Goal: Transaction & Acquisition: Purchase product/service

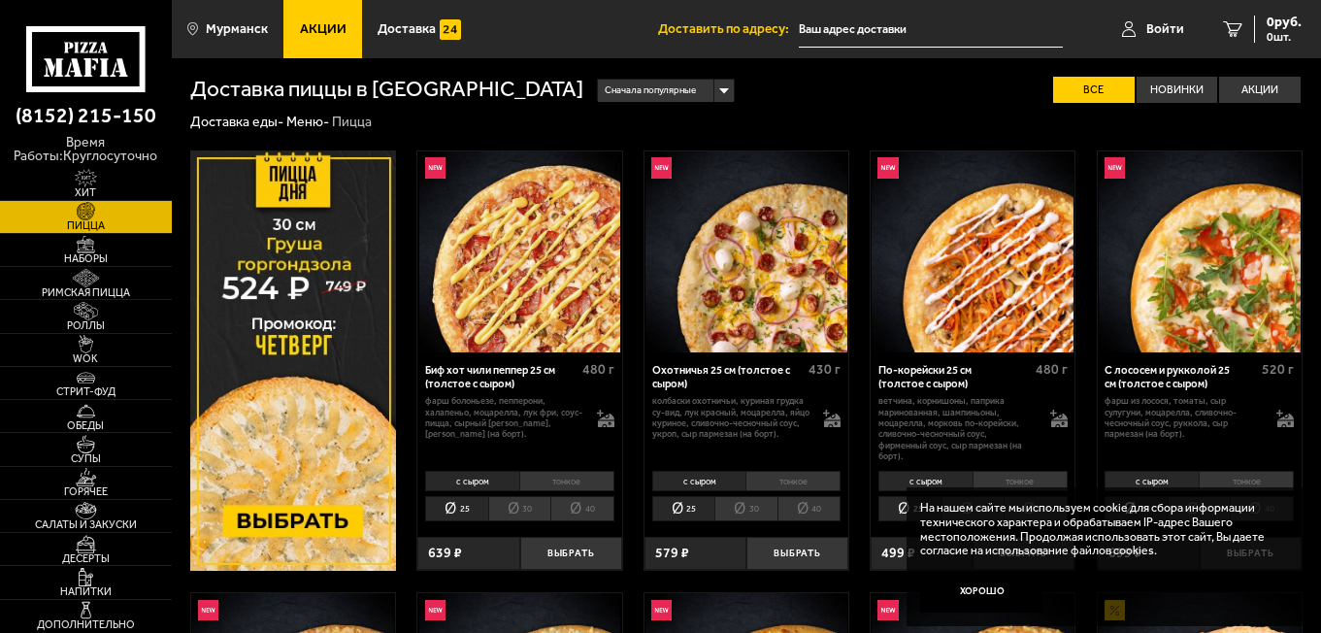
click at [610, 86] on div "Сначала популярные" at bounding box center [666, 91] width 136 height 22
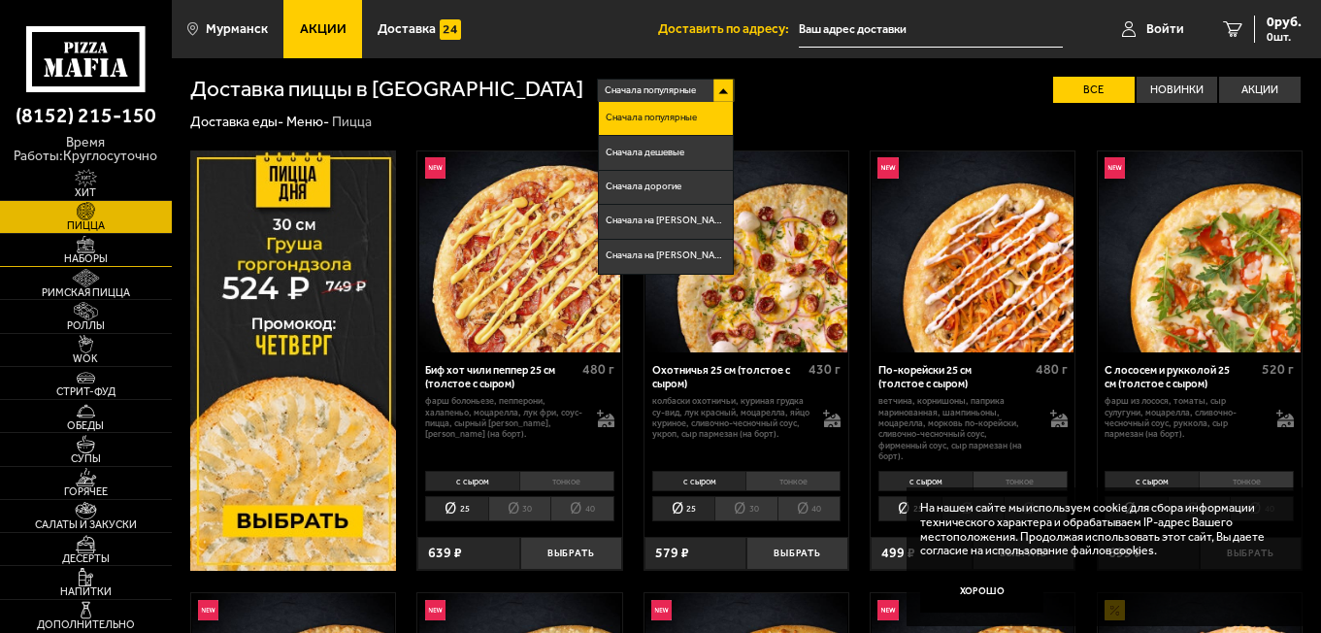
click at [98, 247] on img at bounding box center [85, 245] width 52 height 18
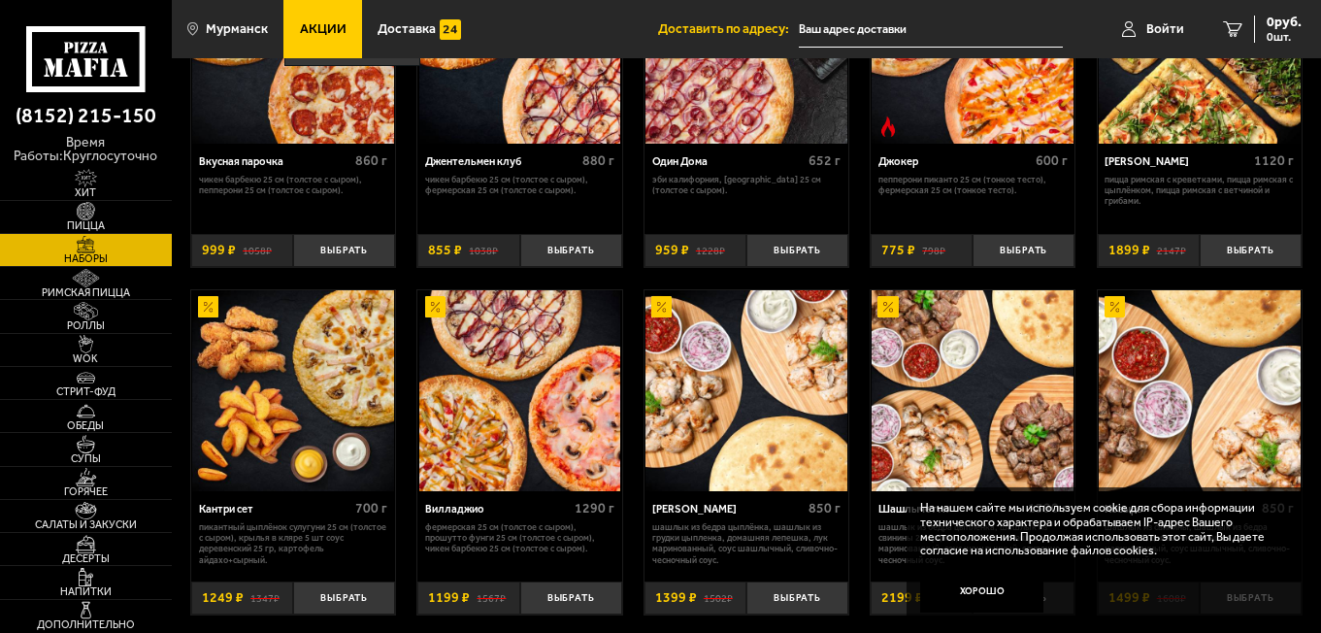
scroll to position [291, 0]
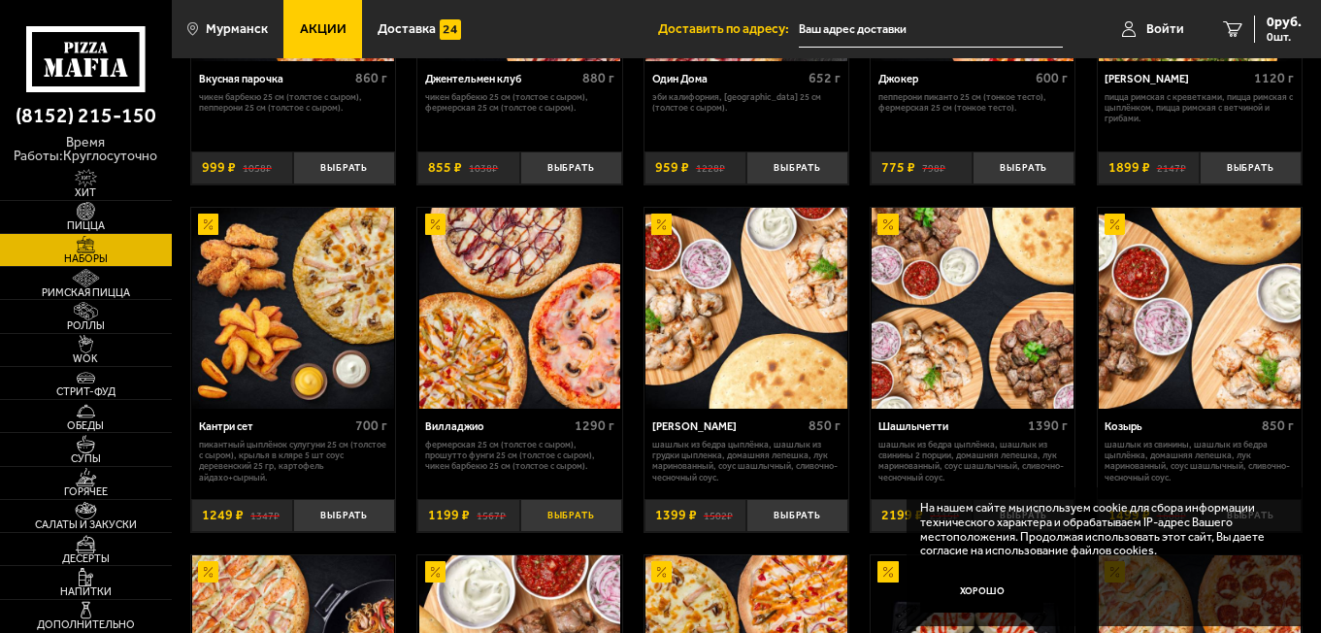
click at [580, 515] on button "Выбрать" at bounding box center [571, 516] width 102 height 34
click at [579, 510] on button "Выбрать" at bounding box center [571, 516] width 102 height 34
click at [971, 588] on button "Хорошо" at bounding box center [982, 593] width 124 height 42
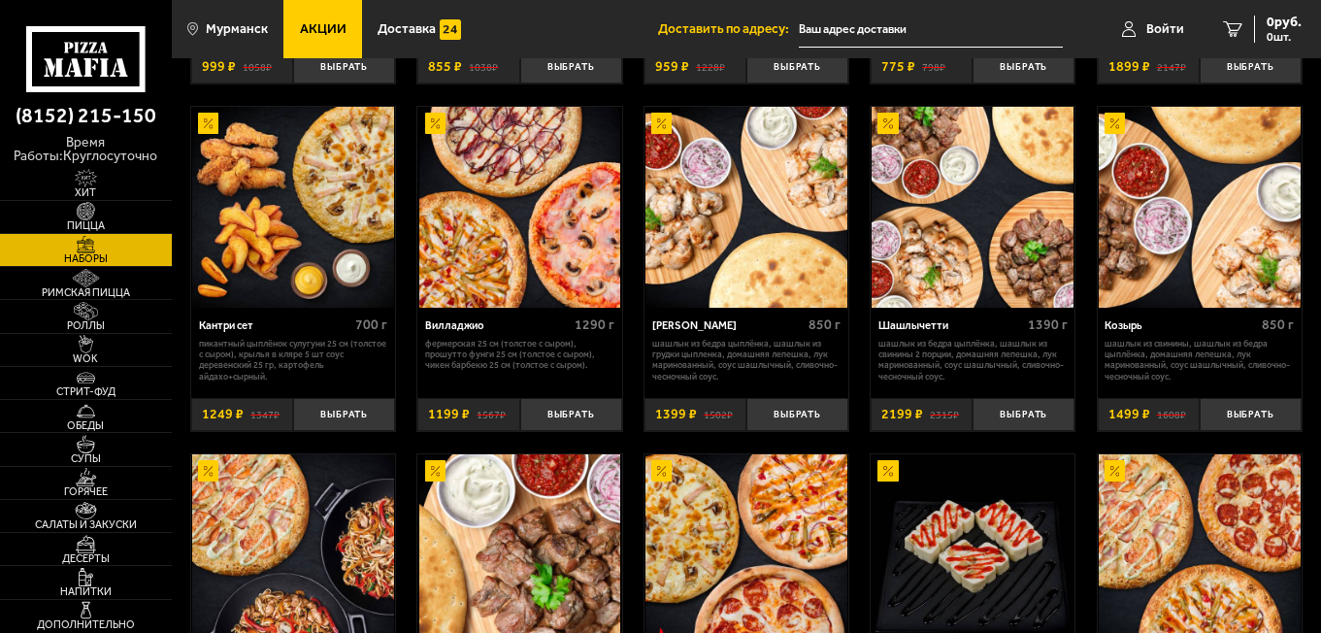
scroll to position [388, 0]
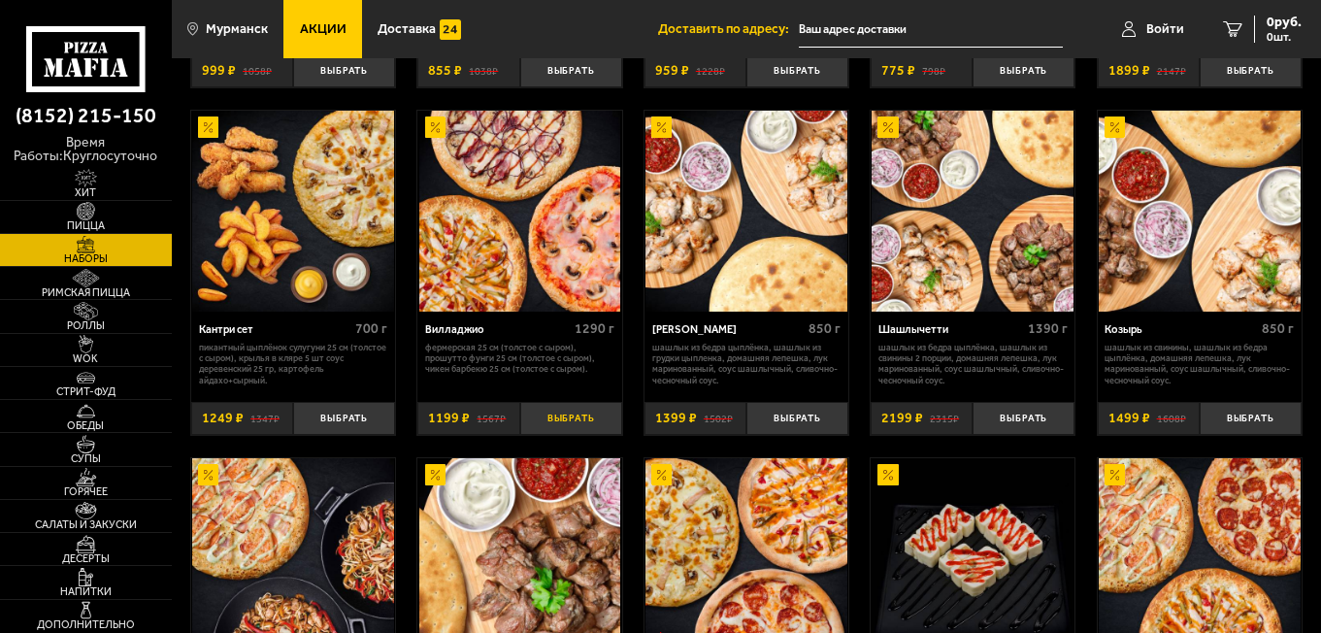
click at [558, 412] on button "Выбрать" at bounding box center [571, 419] width 102 height 34
click at [558, 412] on span "1" at bounding box center [571, 419] width 34 height 34
click at [558, 412] on span "3" at bounding box center [571, 419] width 34 height 34
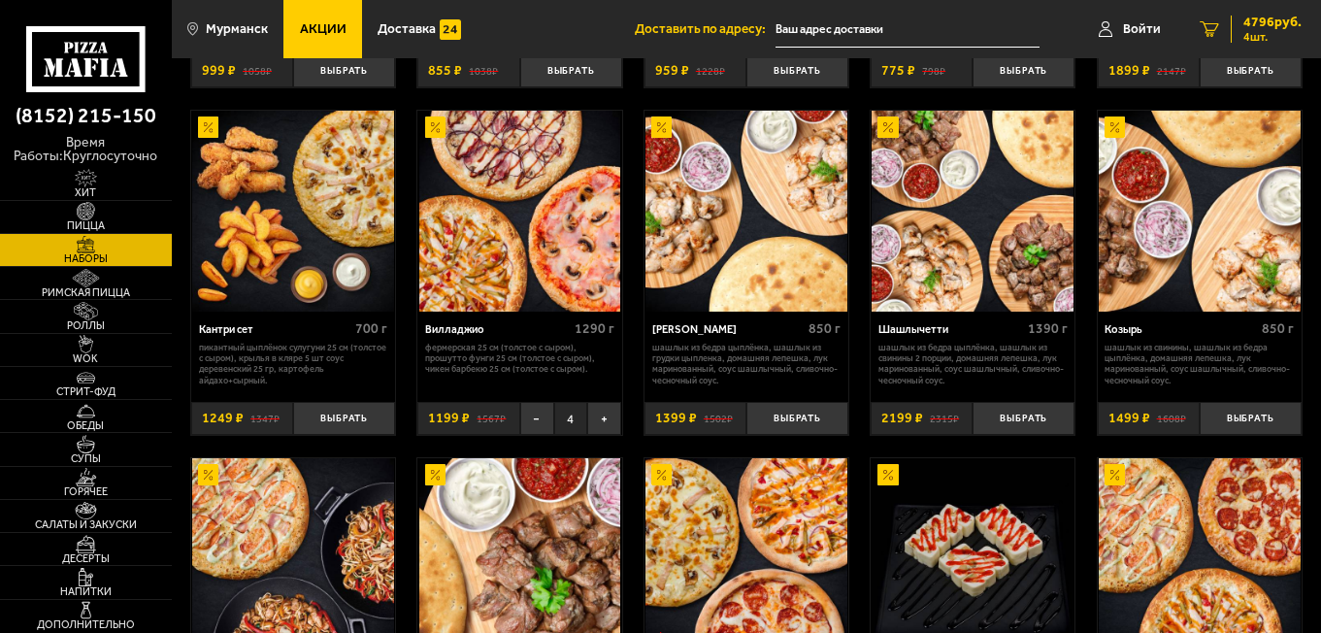
click at [1215, 16] on link "4 4796 руб. 4 шт." at bounding box center [1250, 29] width 141 height 58
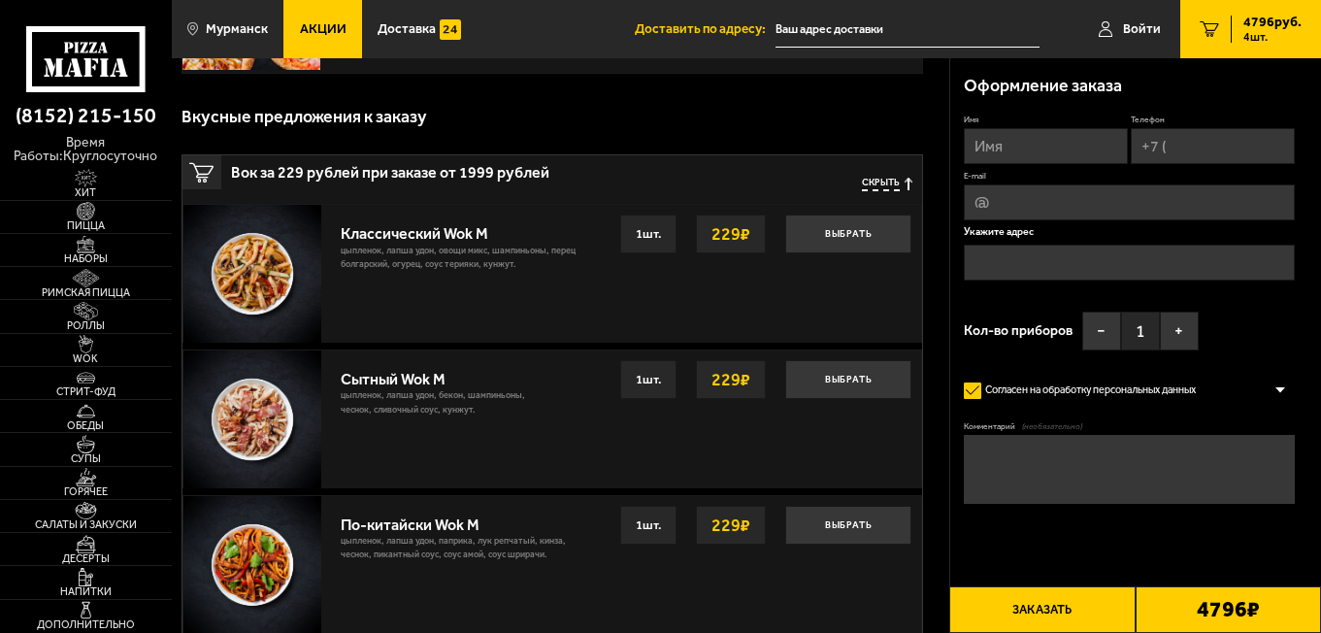
scroll to position [194, 0]
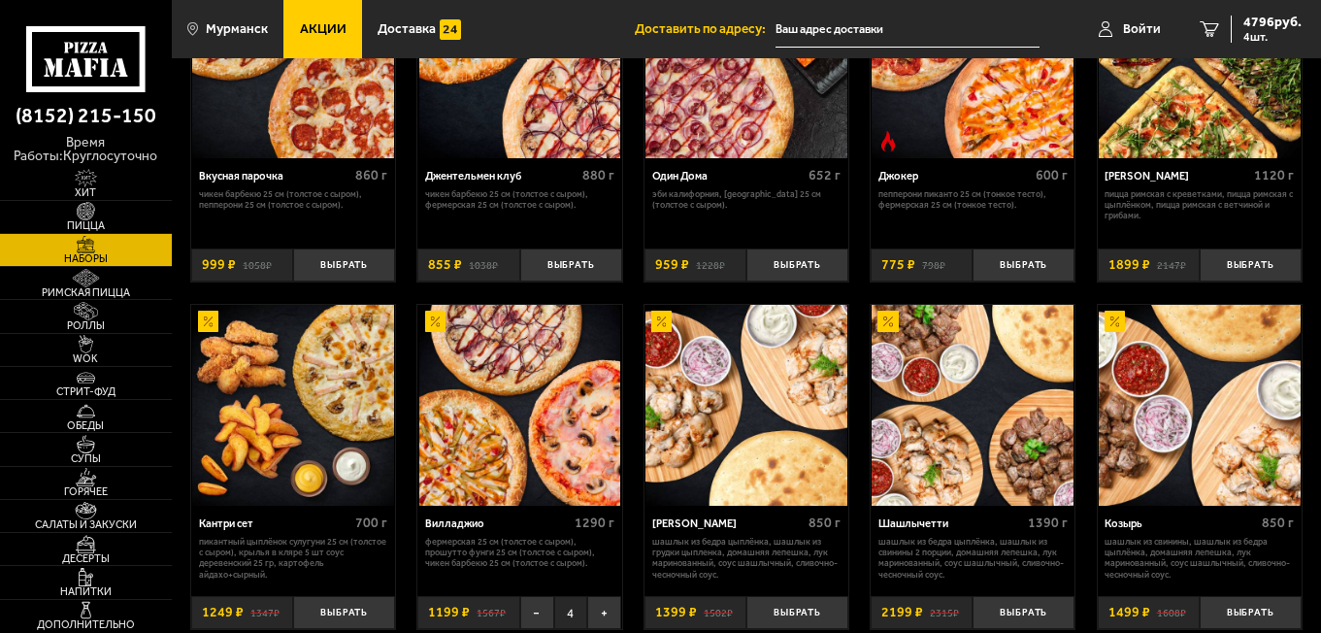
scroll to position [388, 0]
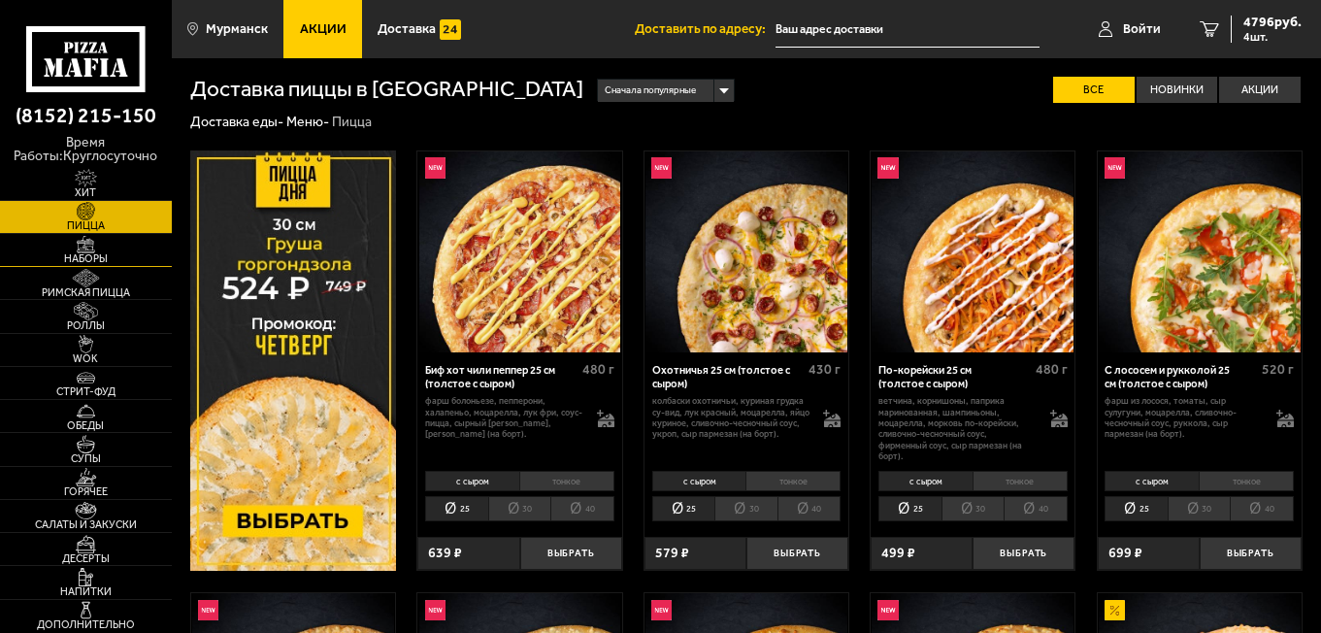
click at [106, 262] on span "Наборы" at bounding box center [86, 258] width 172 height 11
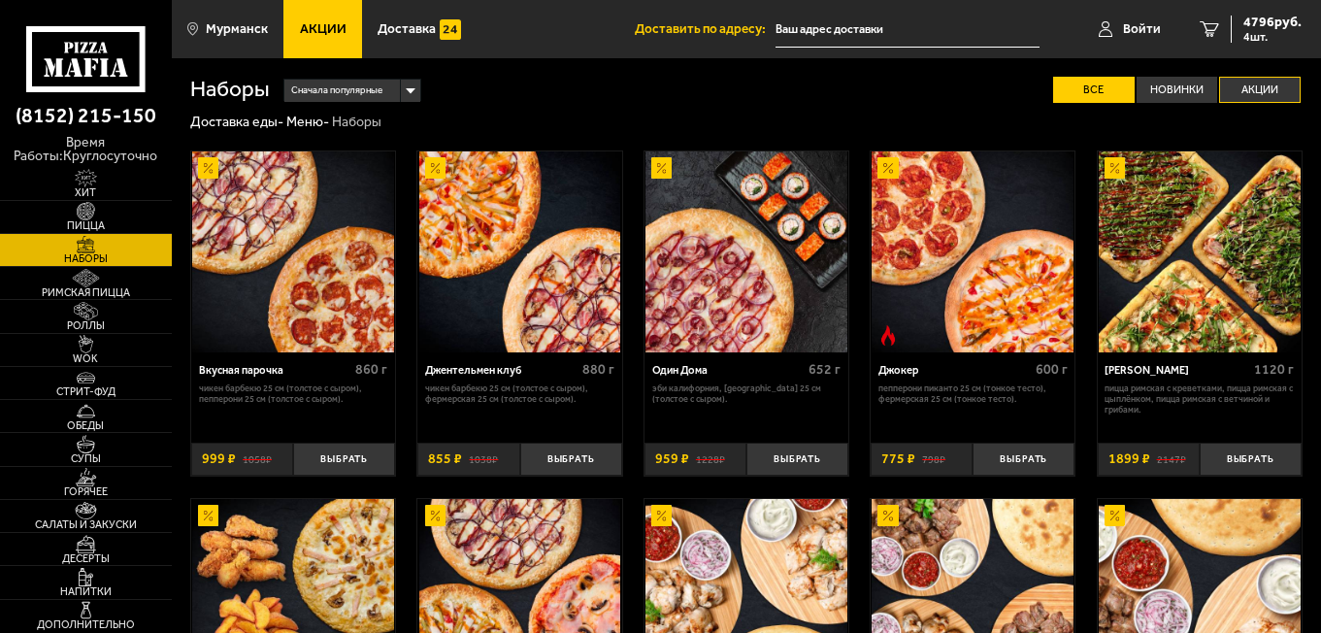
click at [1257, 81] on label "Акции" at bounding box center [1260, 90] width 82 height 26
click at [0, 0] on input "Акции" at bounding box center [0, 0] width 0 height 0
click at [1260, 88] on label "Акции" at bounding box center [1260, 90] width 82 height 26
click at [0, 0] on input "Акции" at bounding box center [0, 0] width 0 height 0
click at [1101, 89] on label "Все" at bounding box center [1094, 90] width 82 height 26
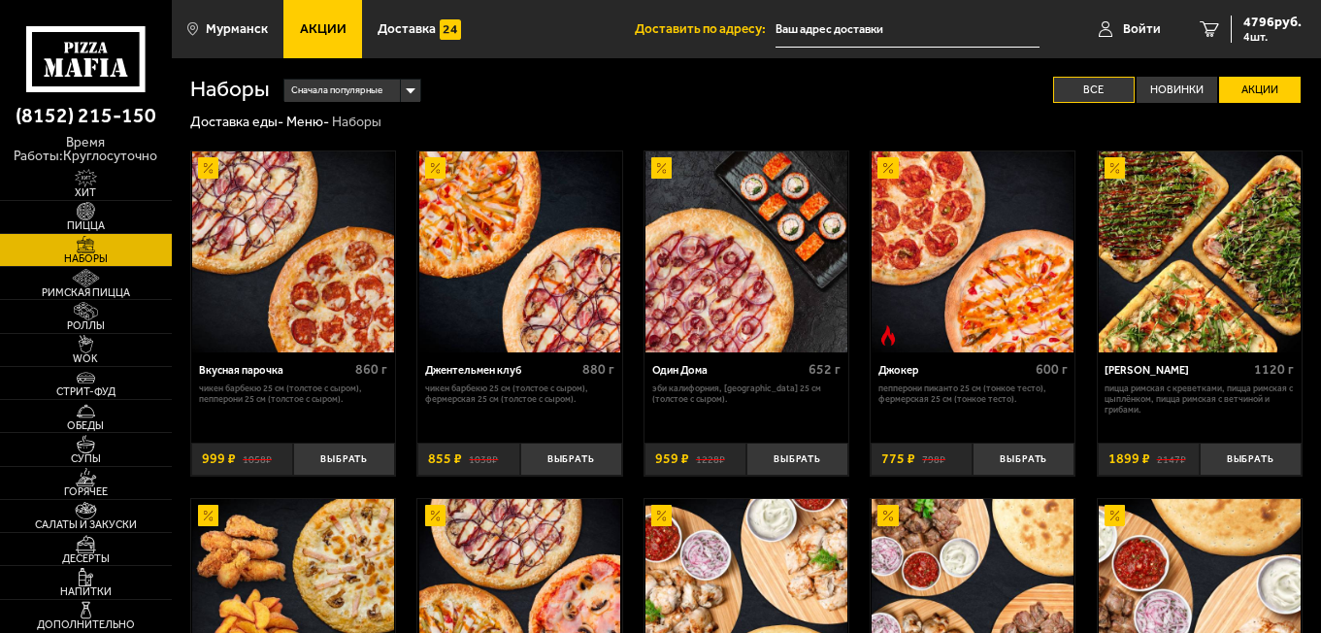
click at [0, 0] on input "Все" at bounding box center [0, 0] width 0 height 0
click at [1249, 88] on label "Акции" at bounding box center [1260, 90] width 82 height 26
click at [0, 0] on input "Акции" at bounding box center [0, 0] width 0 height 0
